Goal: Task Accomplishment & Management: Use online tool/utility

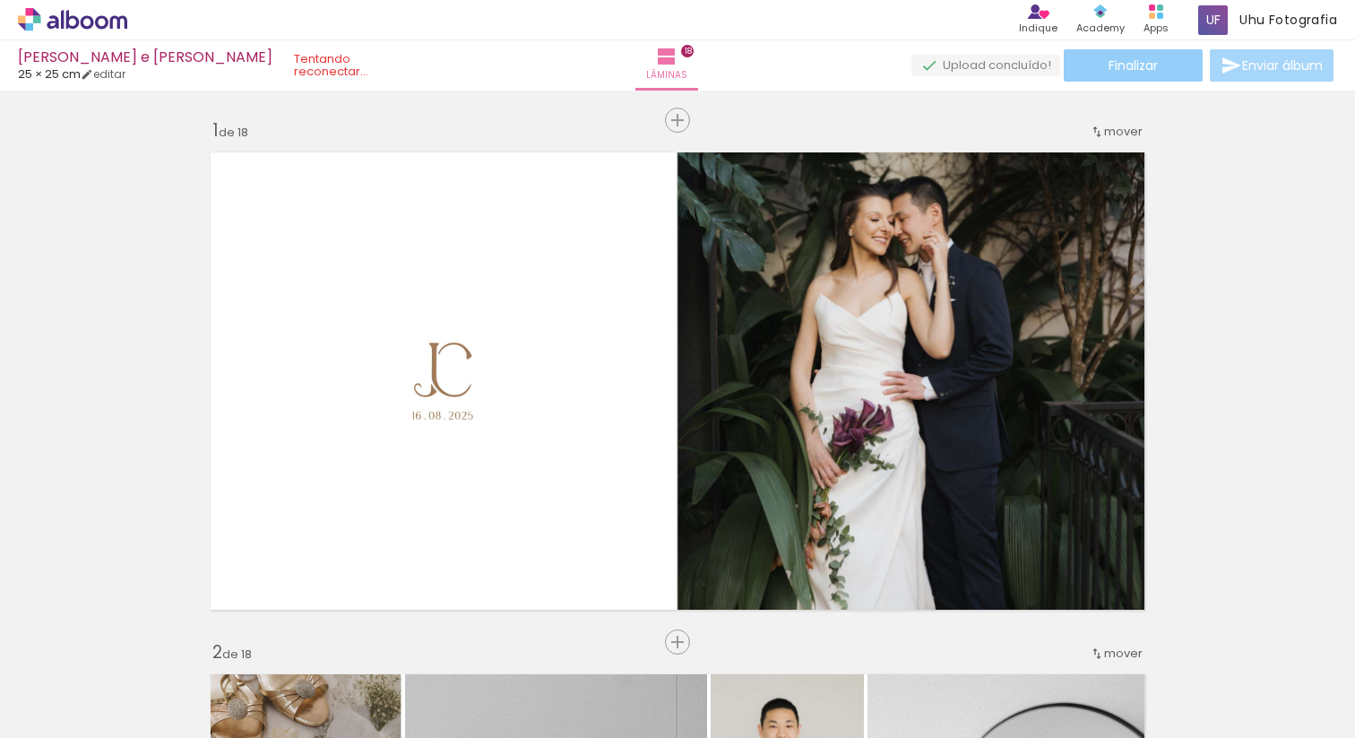
click at [1161, 73] on paper-button "Finalizar" at bounding box center [1133, 65] width 139 height 32
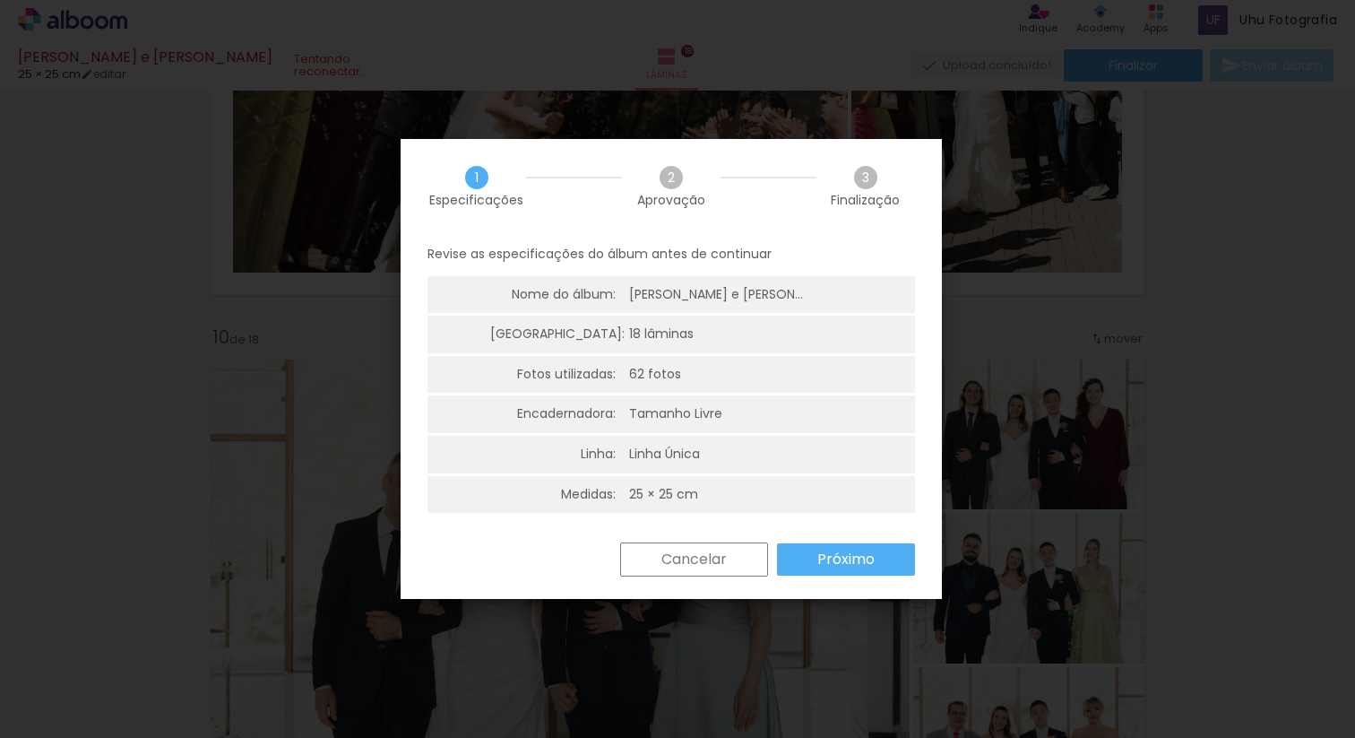
click at [0, 0] on slot "Próximo" at bounding box center [0, 0] width 0 height 0
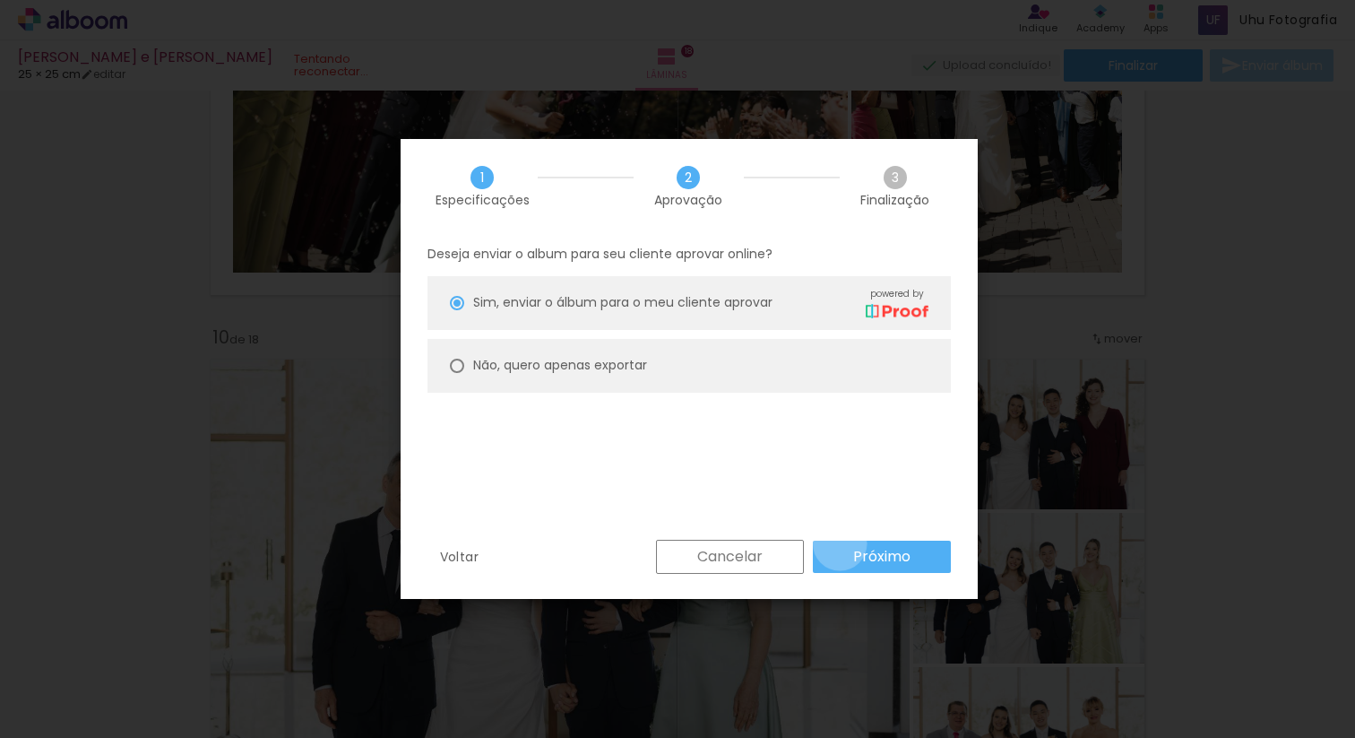
click at [840, 543] on paper-button "Próximo" at bounding box center [882, 556] width 138 height 32
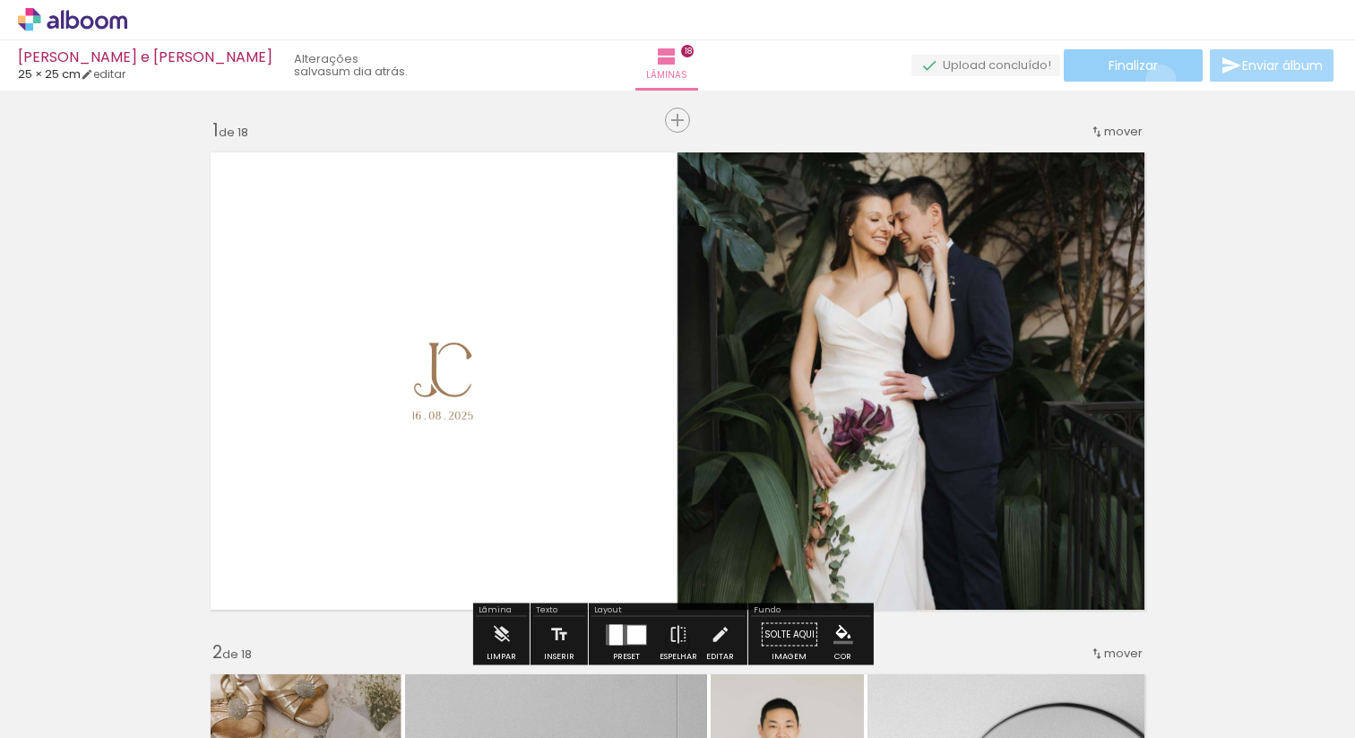
click at [1154, 80] on paper-button "Finalizar" at bounding box center [1133, 65] width 139 height 32
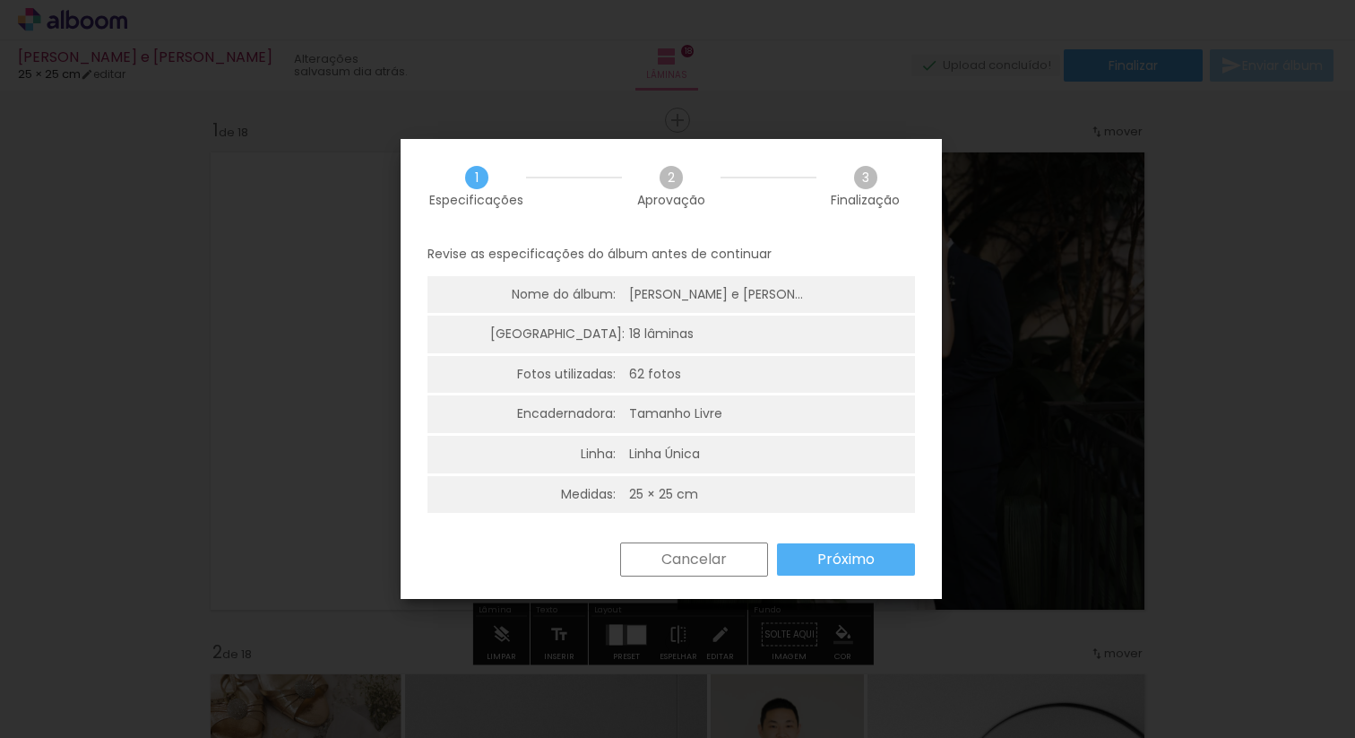
click at [0, 0] on slot "Próximo" at bounding box center [0, 0] width 0 height 0
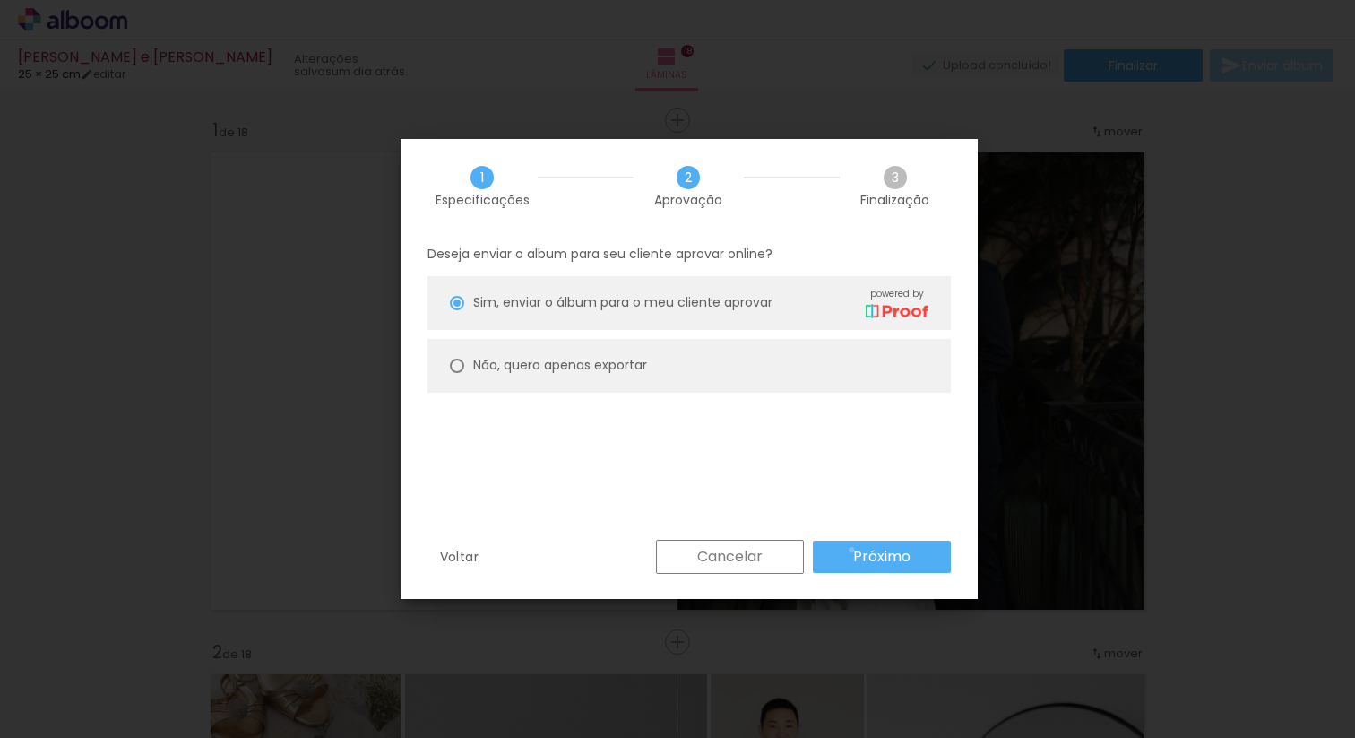
click at [0, 0] on paper-button "Próximo" at bounding box center [0, 0] width 0 height 0
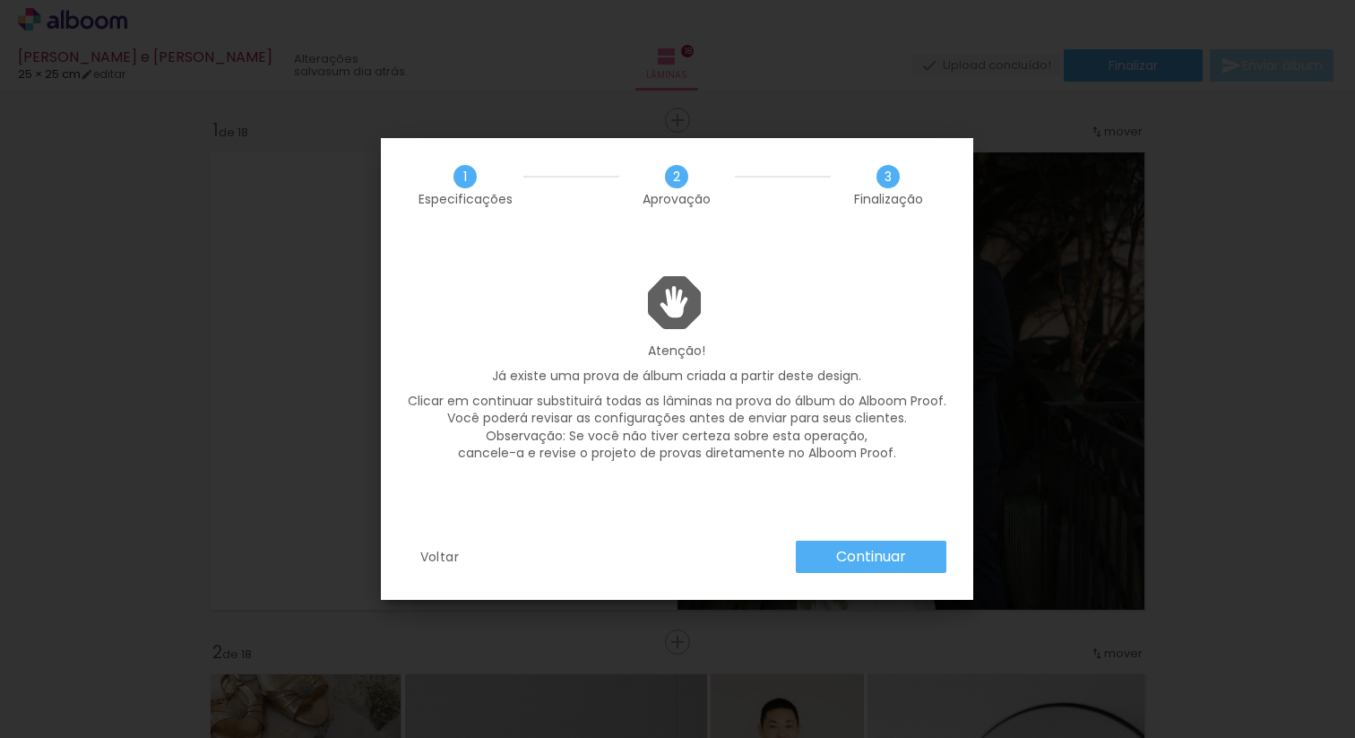
click at [0, 0] on slot "Continuar" at bounding box center [0, 0] width 0 height 0
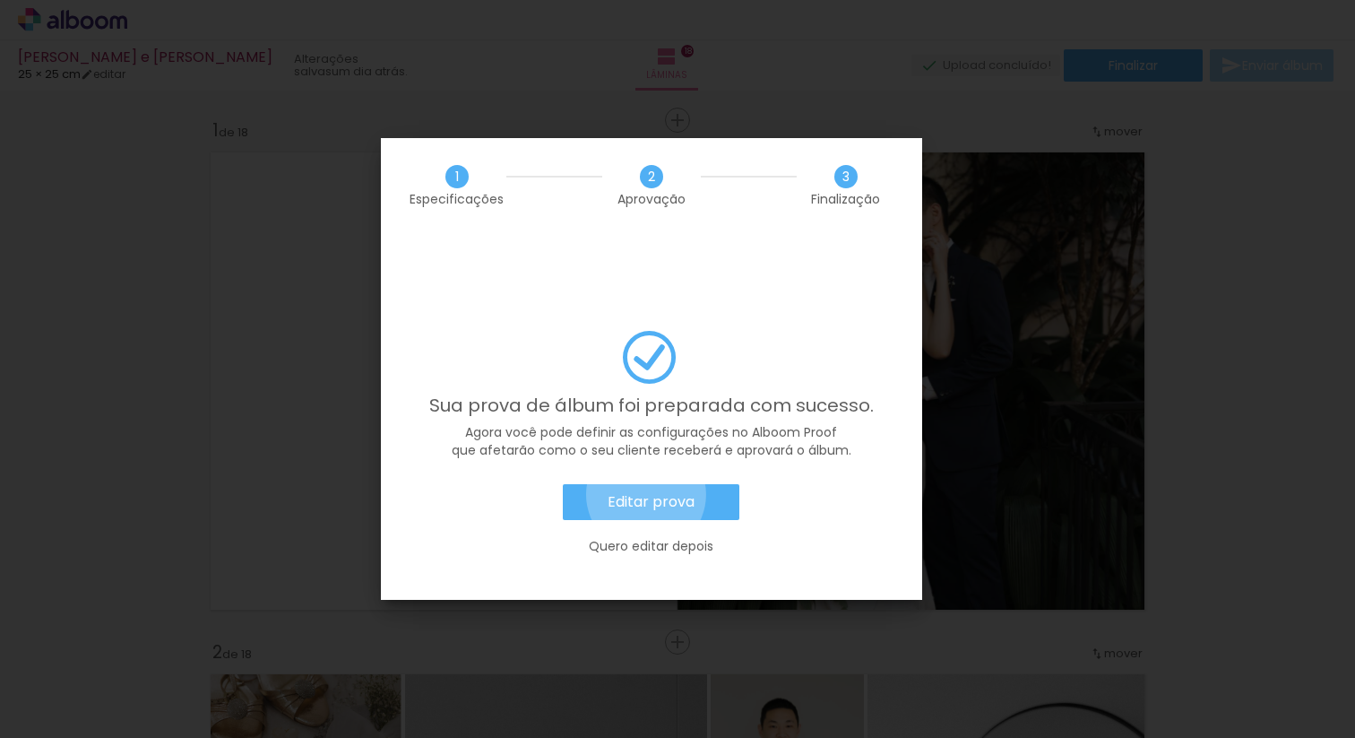
click at [0, 0] on slot "Editar prova" at bounding box center [0, 0] width 0 height 0
